Goal: Information Seeking & Learning: Learn about a topic

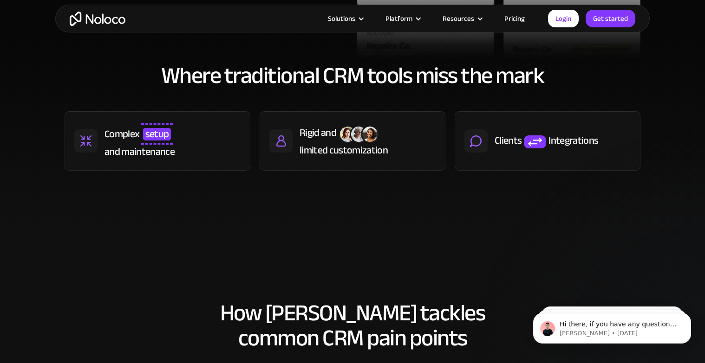
scroll to position [428, 0]
click at [210, 141] on div "Complex setup and maintenance" at bounding box center [172, 140] width 136 height 35
click at [334, 132] on div "Rigid and" at bounding box center [317, 132] width 37 height 14
click at [502, 116] on div "Clients Integrations" at bounding box center [547, 140] width 186 height 59
click at [500, 142] on div "Clients" at bounding box center [507, 140] width 27 height 14
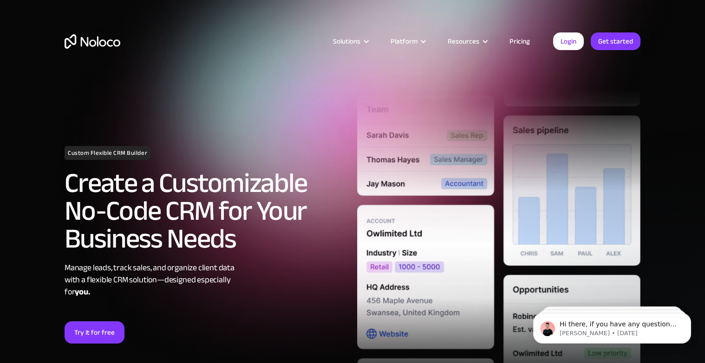
scroll to position [0, 0]
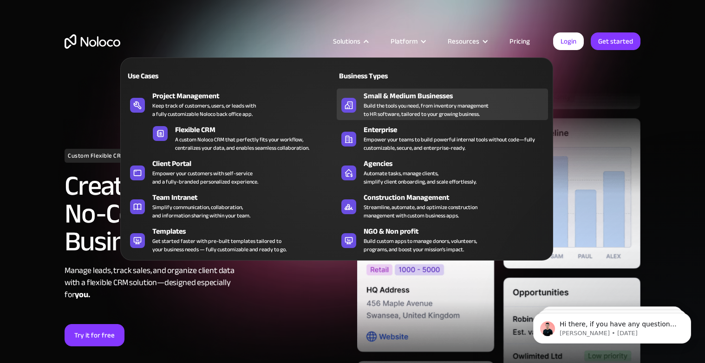
click at [379, 112] on div "Build the tools you need, from inventory management to HR software, tailored to…" at bounding box center [425, 110] width 125 height 17
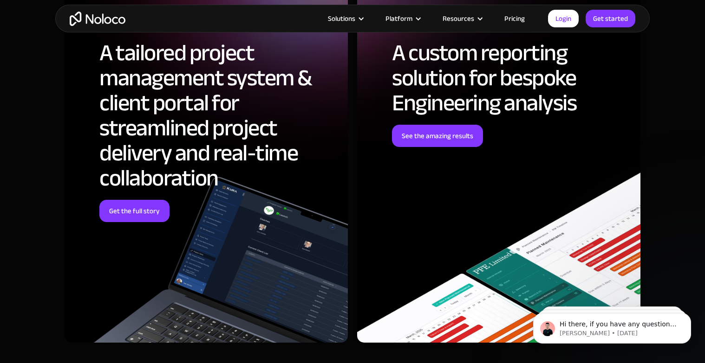
scroll to position [3329, 0]
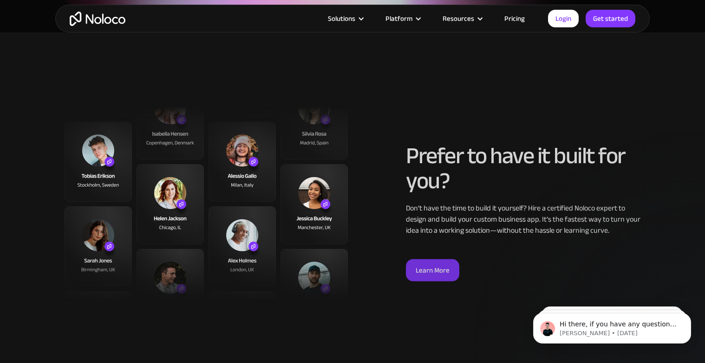
scroll to position [2295, 0]
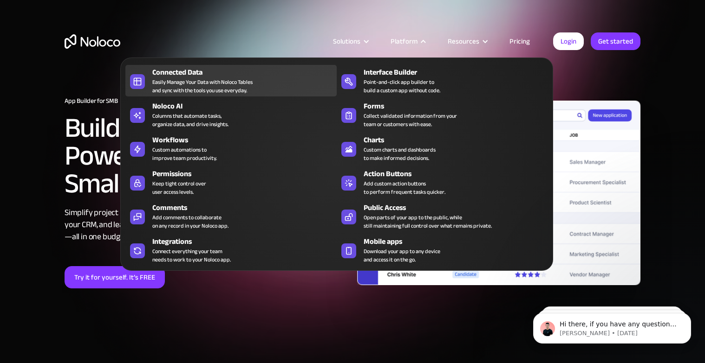
click at [228, 93] on div "Easily Manage Your Data with Noloco Tables and sync with the tools you use ever…" at bounding box center [202, 86] width 100 height 17
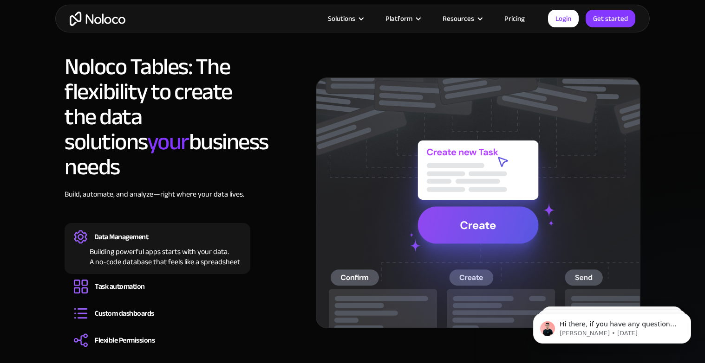
scroll to position [722, 0]
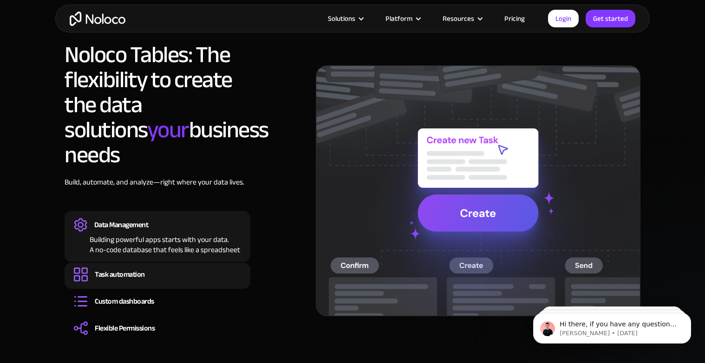
click at [145, 270] on div "Task automation" at bounding box center [120, 275] width 50 height 10
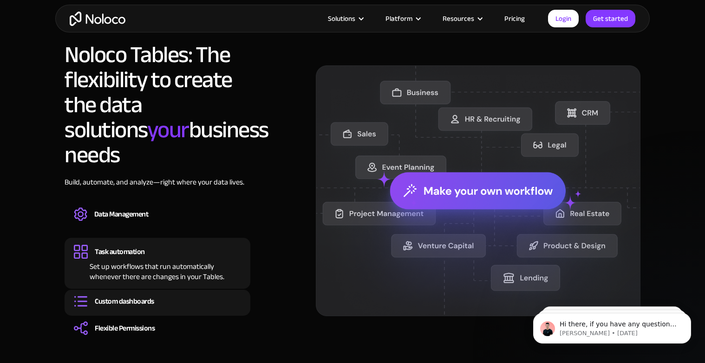
click at [144, 297] on div "Custom dashboards" at bounding box center [124, 302] width 59 height 10
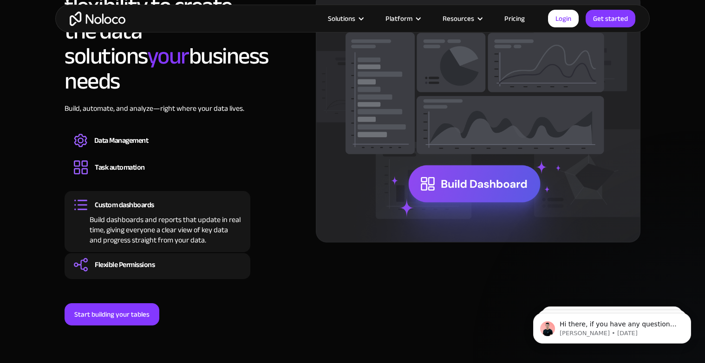
click at [161, 272] on div "Set Permissions for different user roles to determine which users get access to…" at bounding box center [157, 273] width 167 height 3
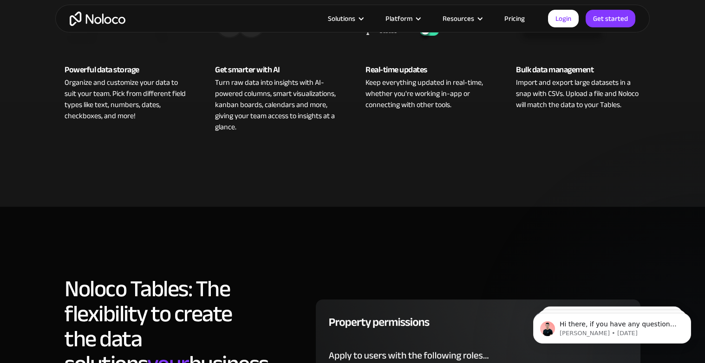
scroll to position [0, 0]
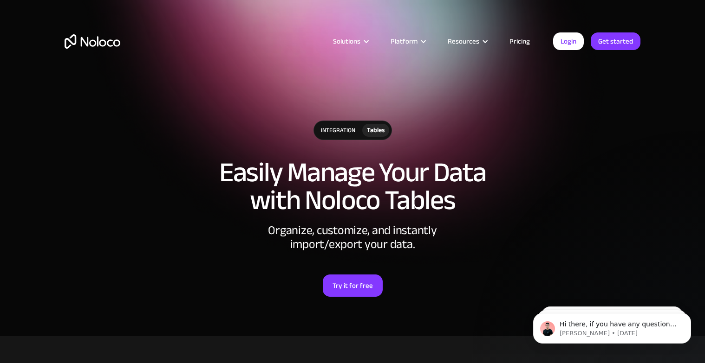
click at [524, 41] on link "Pricing" at bounding box center [520, 41] width 44 height 12
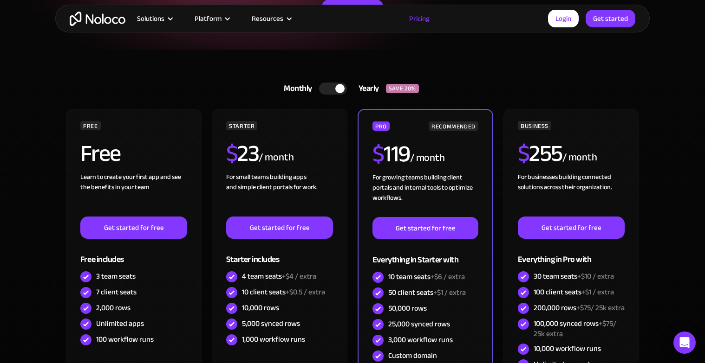
scroll to position [182, 0]
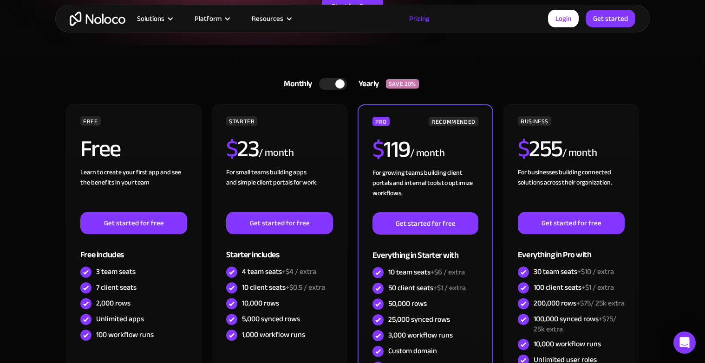
click at [340, 83] on div at bounding box center [339, 83] width 9 height 9
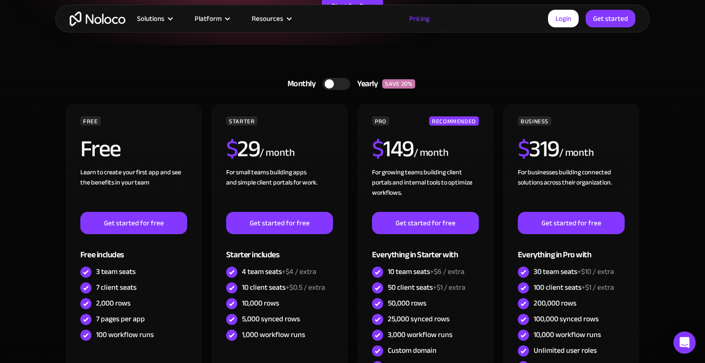
click at [340, 84] on div at bounding box center [336, 84] width 28 height 12
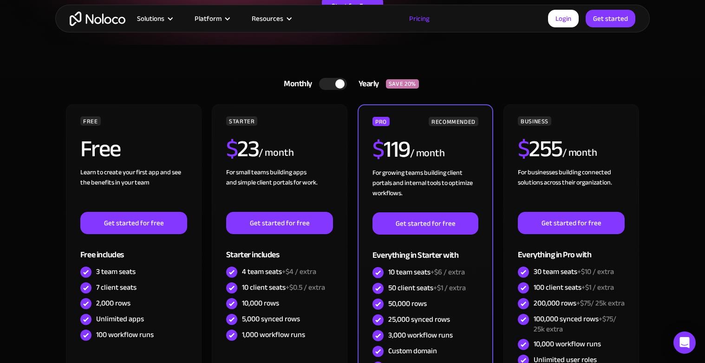
click at [109, 25] on img "home" at bounding box center [98, 19] width 56 height 14
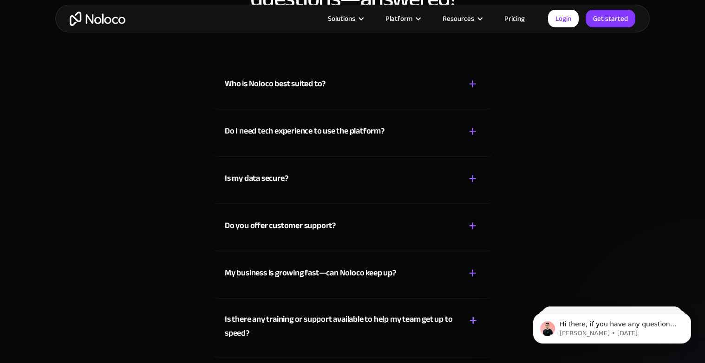
scroll to position [4938, 0]
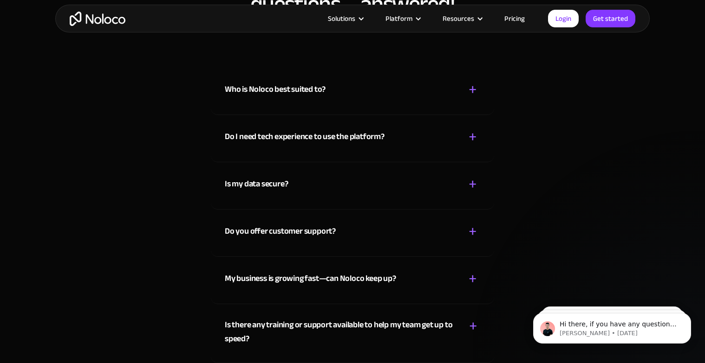
click at [508, 18] on link "Pricing" at bounding box center [515, 19] width 44 height 12
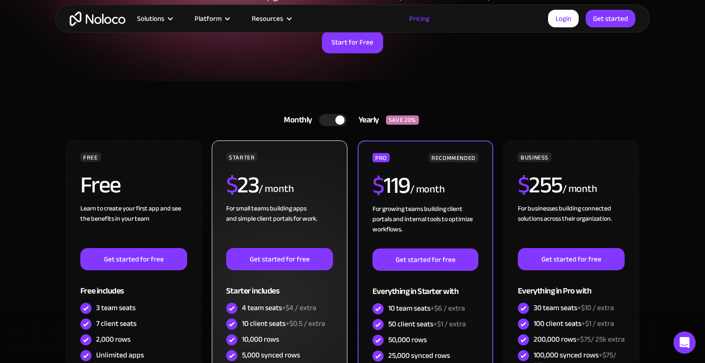
scroll to position [131, 0]
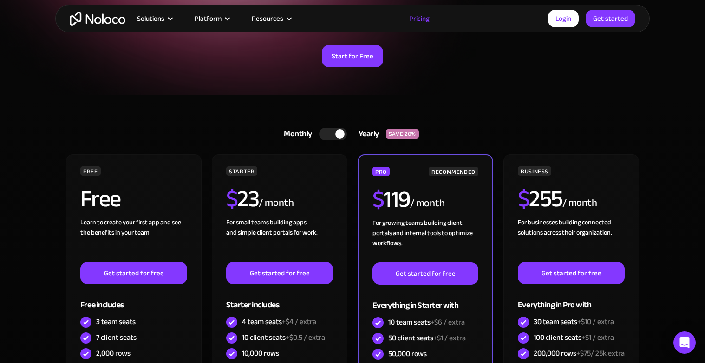
click at [336, 138] on div at bounding box center [333, 134] width 28 height 12
